Goal: Transaction & Acquisition: Book appointment/travel/reservation

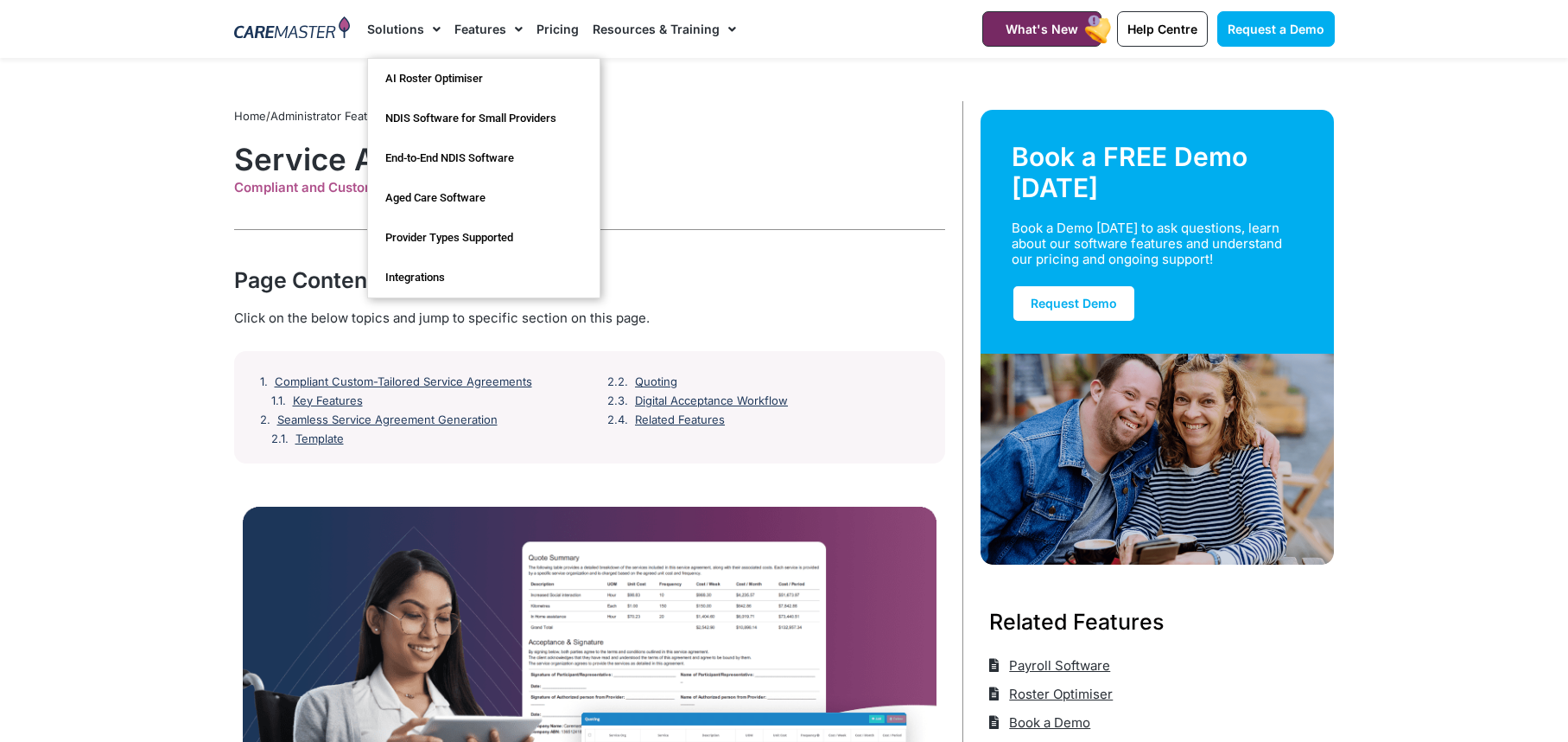
click at [321, 31] on img at bounding box center [293, 29] width 117 height 26
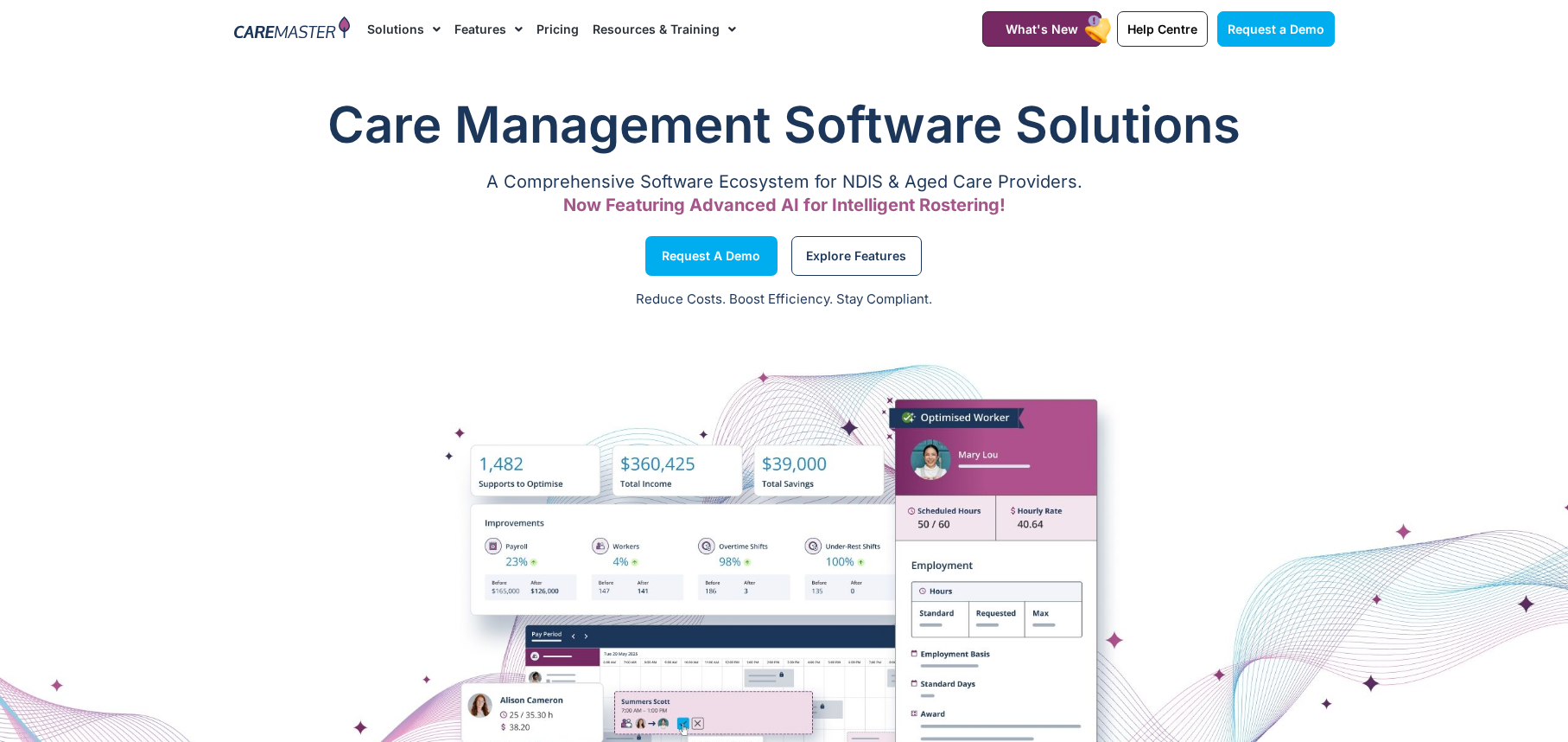
click at [398, 30] on link "Solutions" at bounding box center [404, 28] width 73 height 58
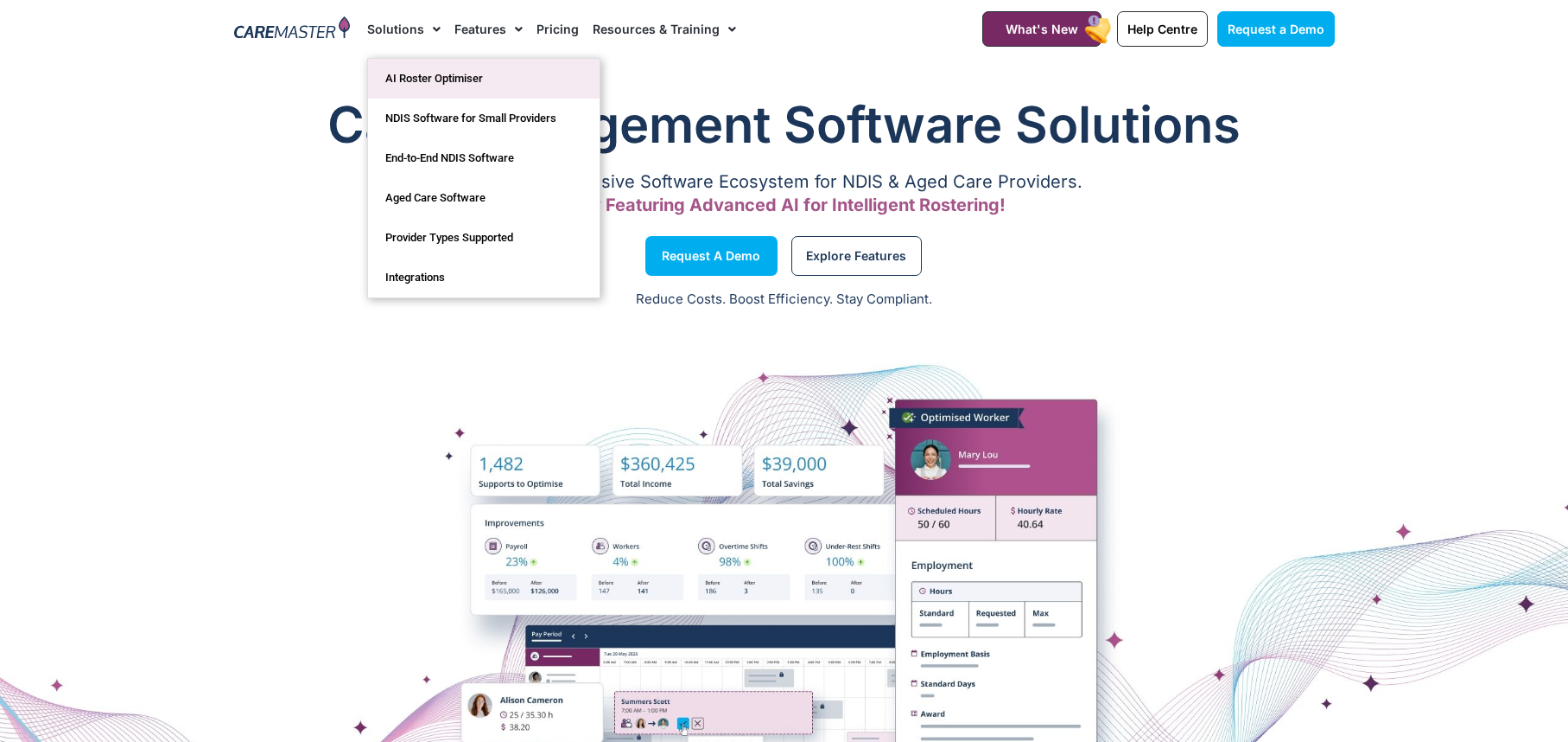
click at [436, 80] on link "AI Roster Optimiser" at bounding box center [484, 78] width 232 height 40
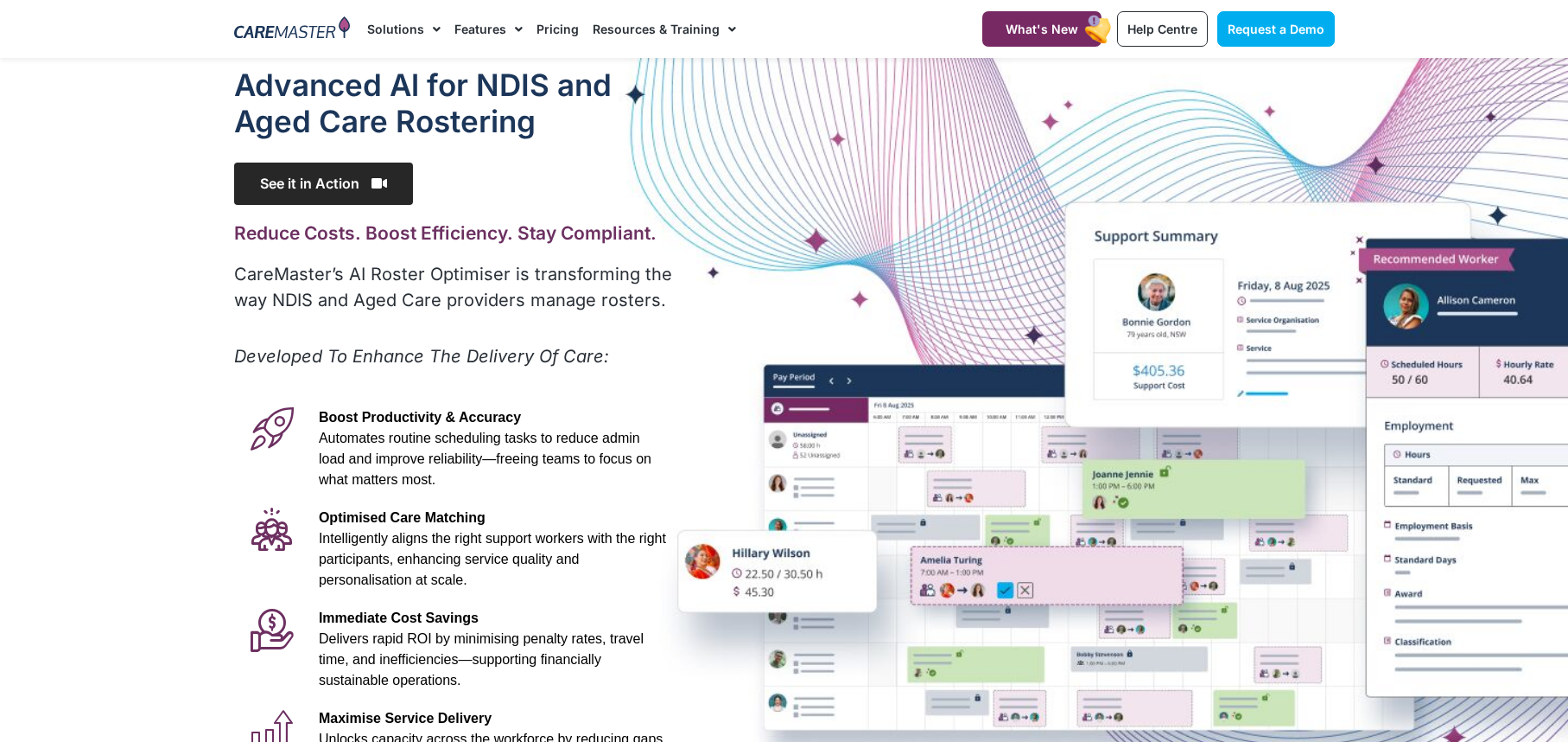
click at [356, 185] on span "See it in Action" at bounding box center [324, 184] width 179 height 43
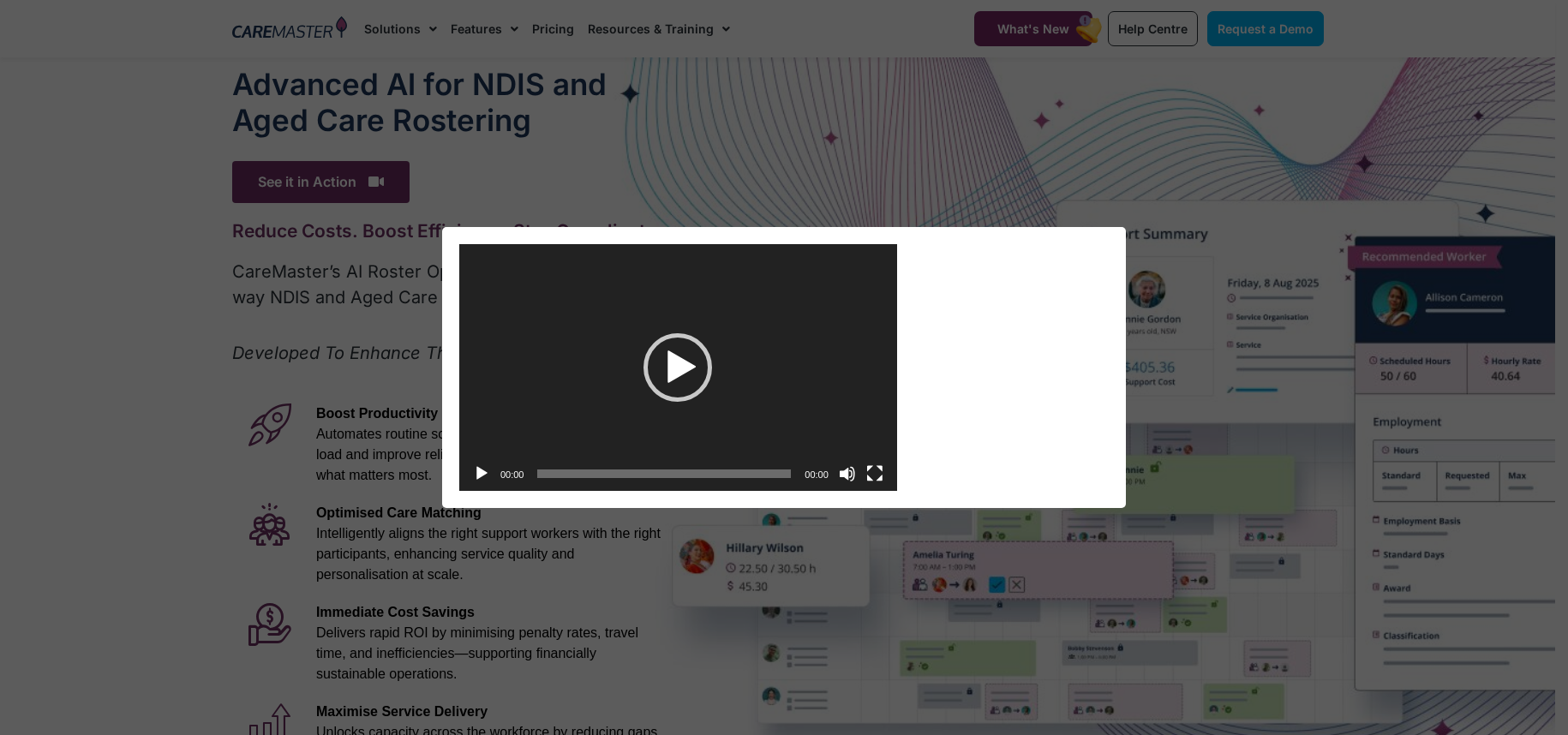
click at [1156, 175] on div "Video Player https://caremaster.com.au/wp-content/uploads/2025/05/RO_screenshot…" at bounding box center [784, 368] width 1568 height 735
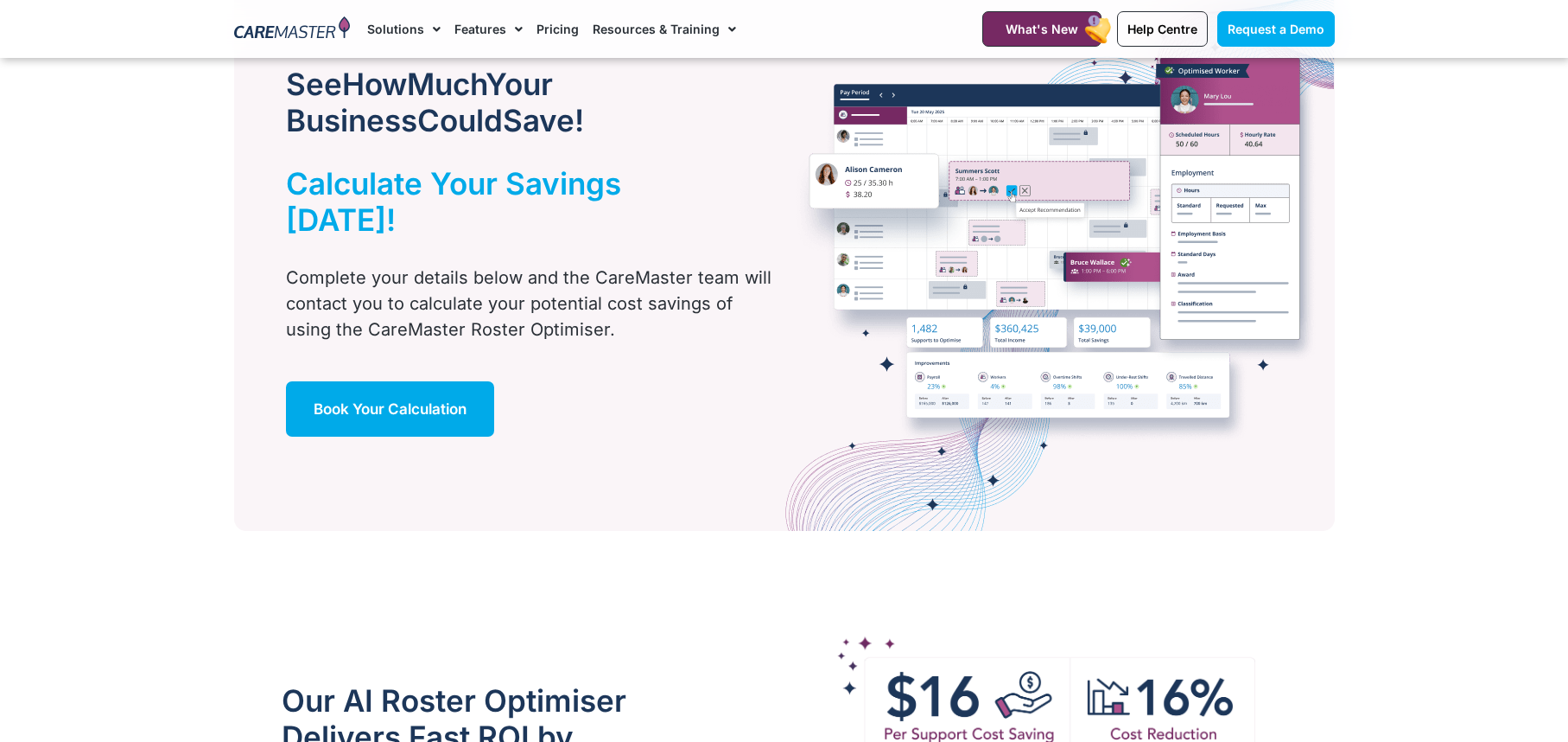
scroll to position [951, 0]
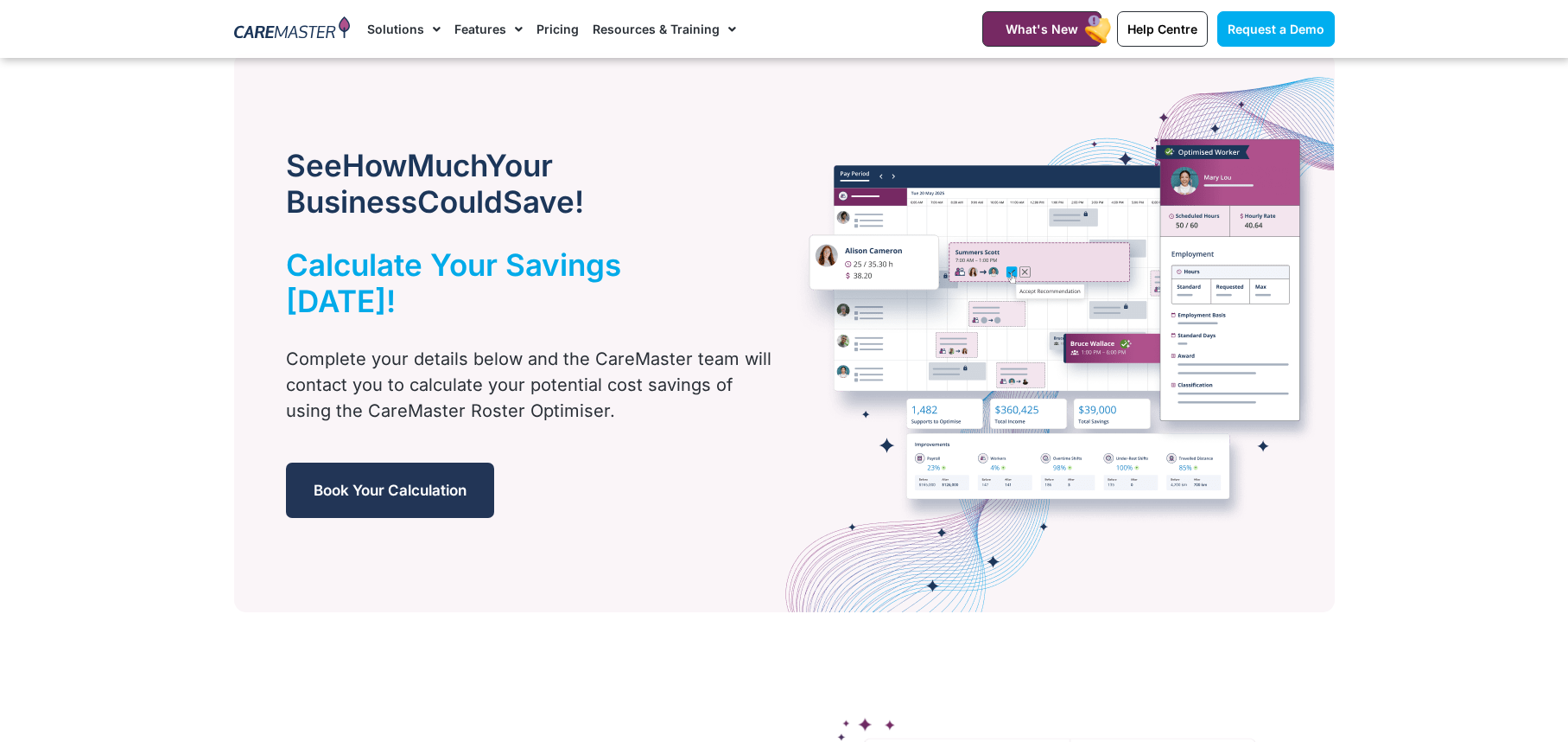
click at [406, 482] on span "Book Your Calculation" at bounding box center [389, 491] width 153 height 18
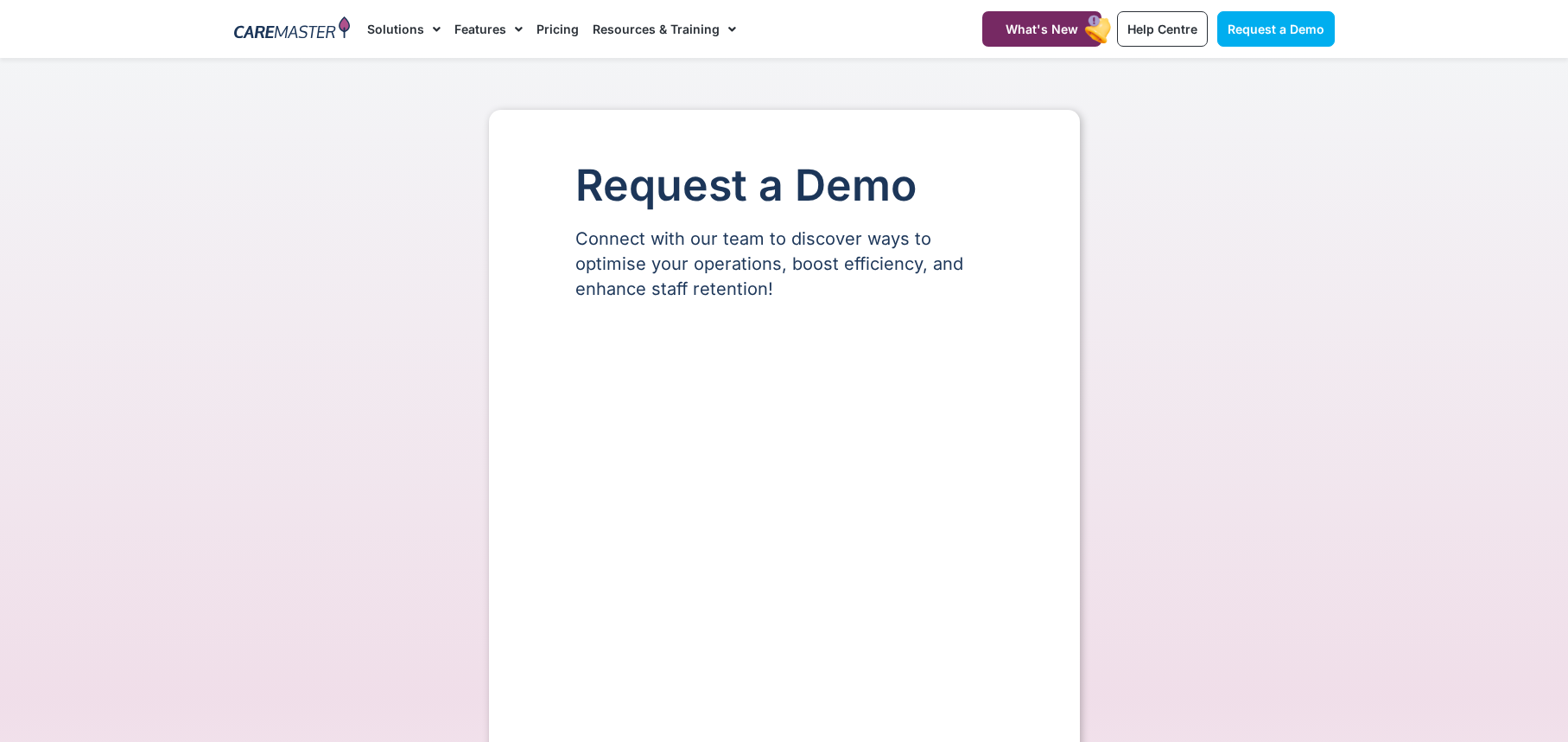
select select "**"
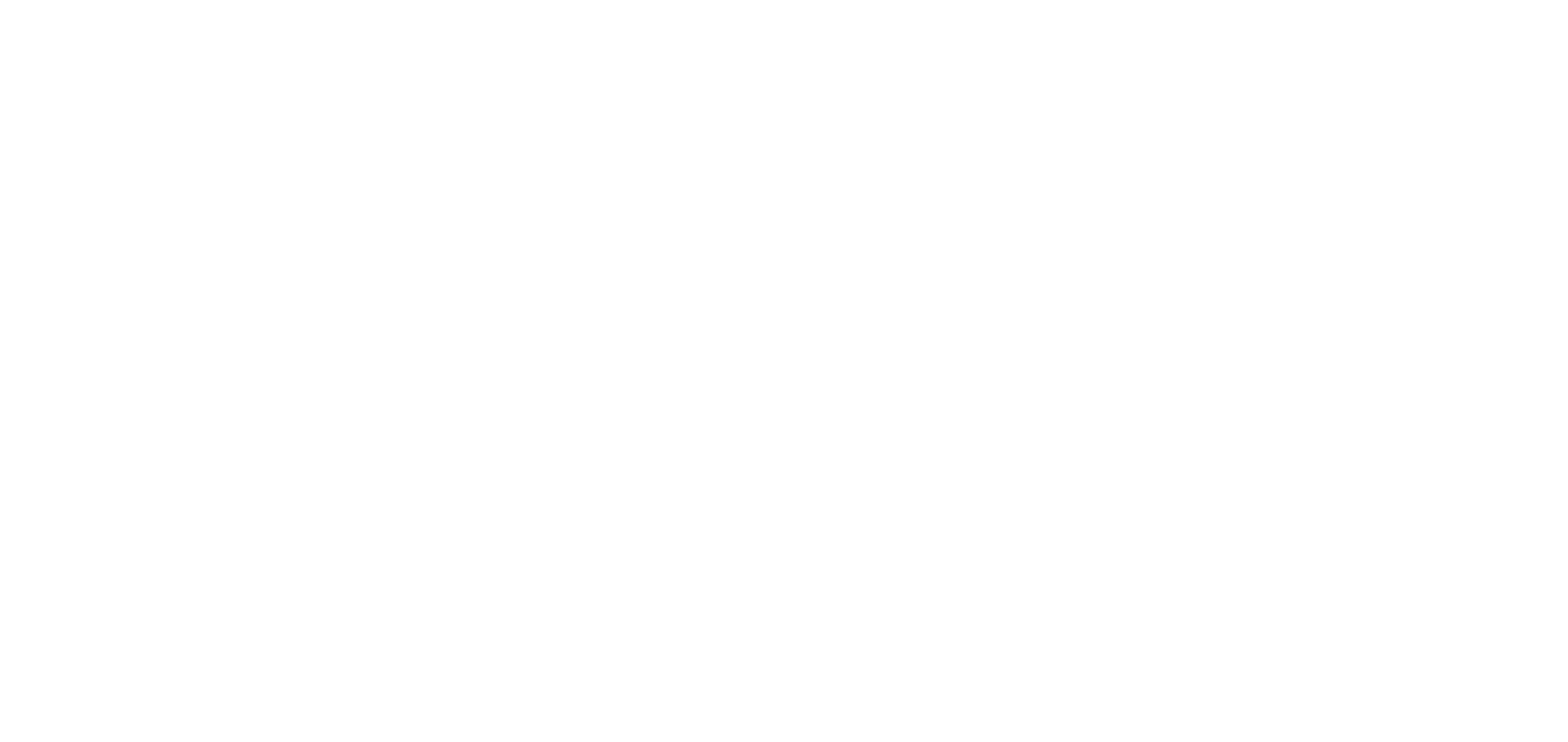
scroll to position [951, 0]
